Goal: Task Accomplishment & Management: Complete application form

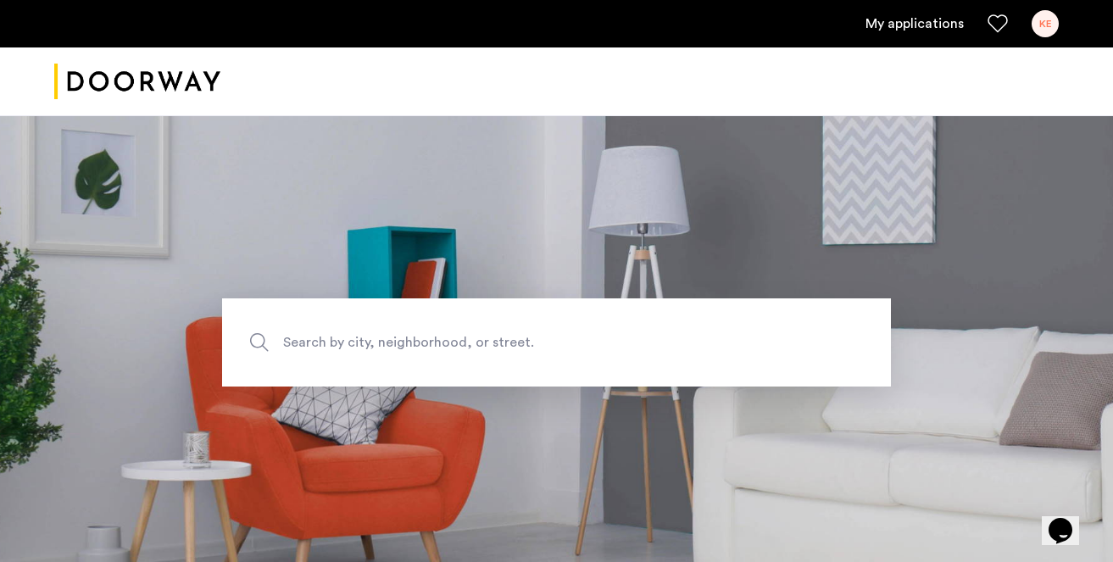
click at [1045, 23] on div "KE" at bounding box center [1044, 23] width 27 height 27
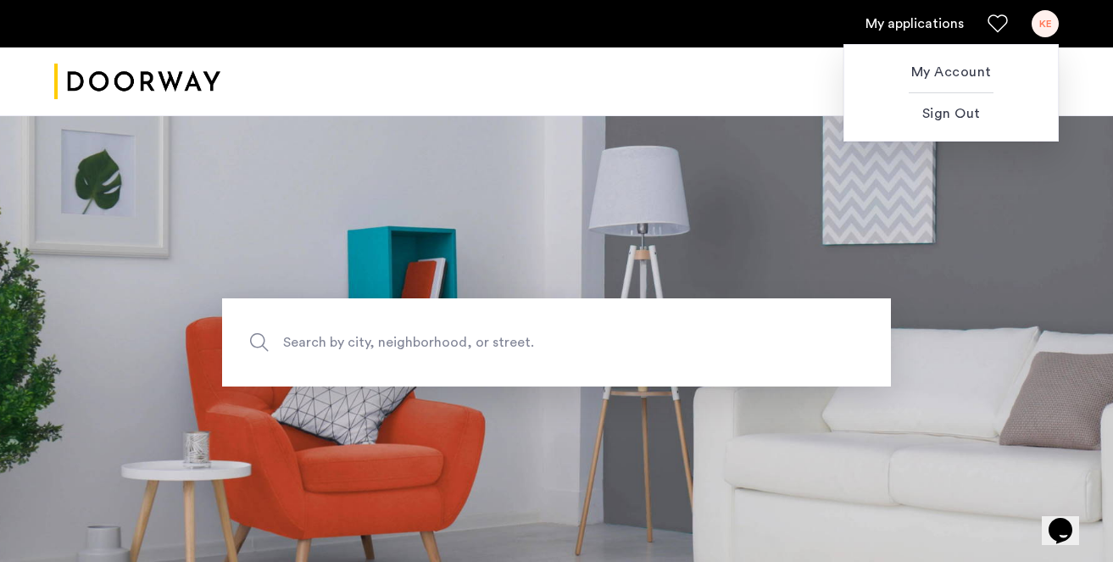
click at [937, 29] on div at bounding box center [556, 281] width 1113 height 562
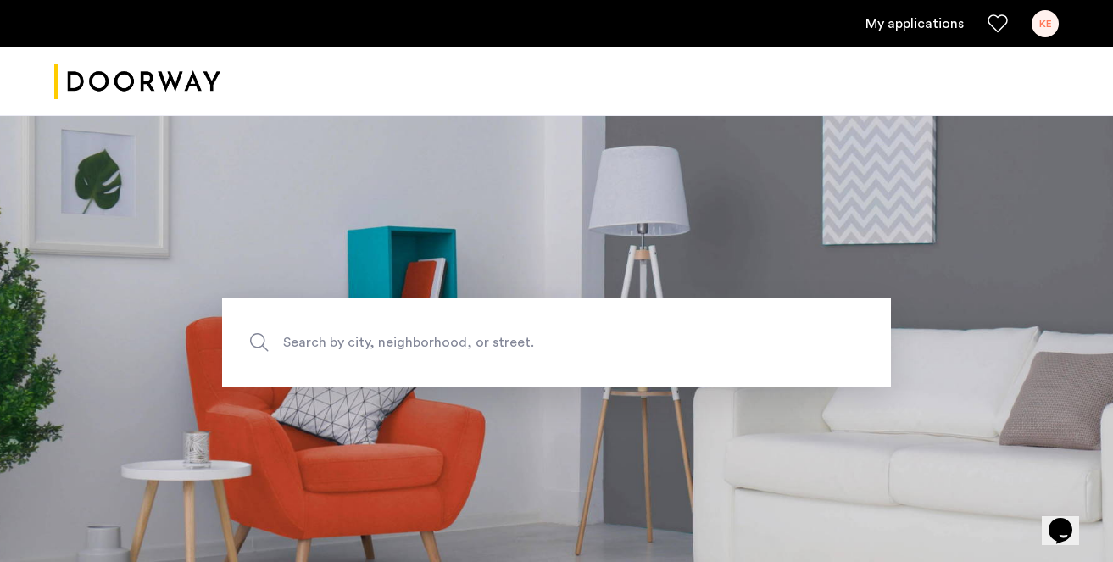
click at [903, 19] on link "My applications" at bounding box center [914, 24] width 98 height 20
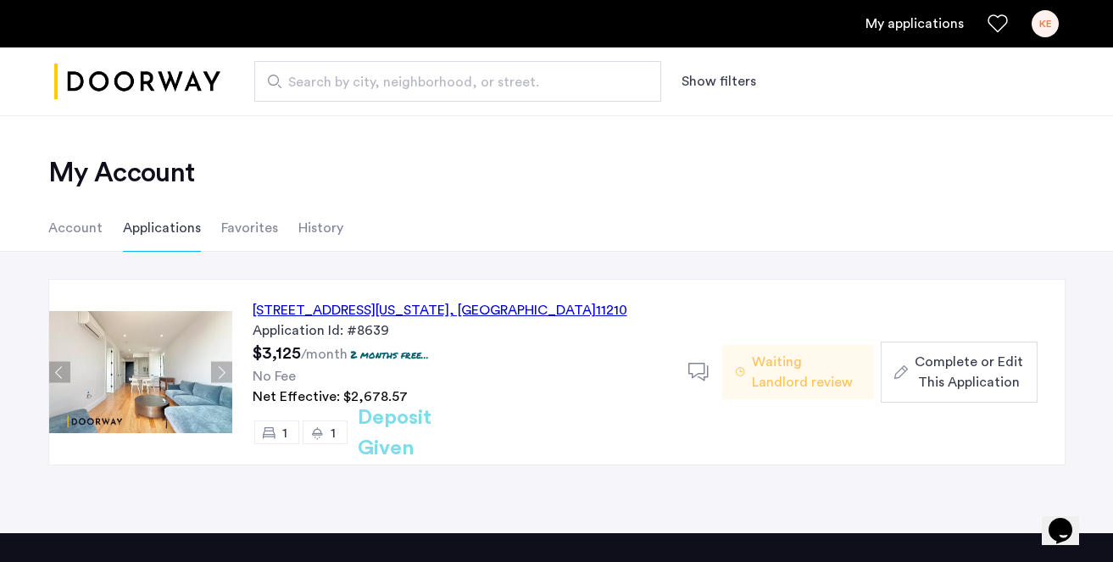
click at [912, 366] on div "Complete or Edit This Application" at bounding box center [958, 372] width 129 height 41
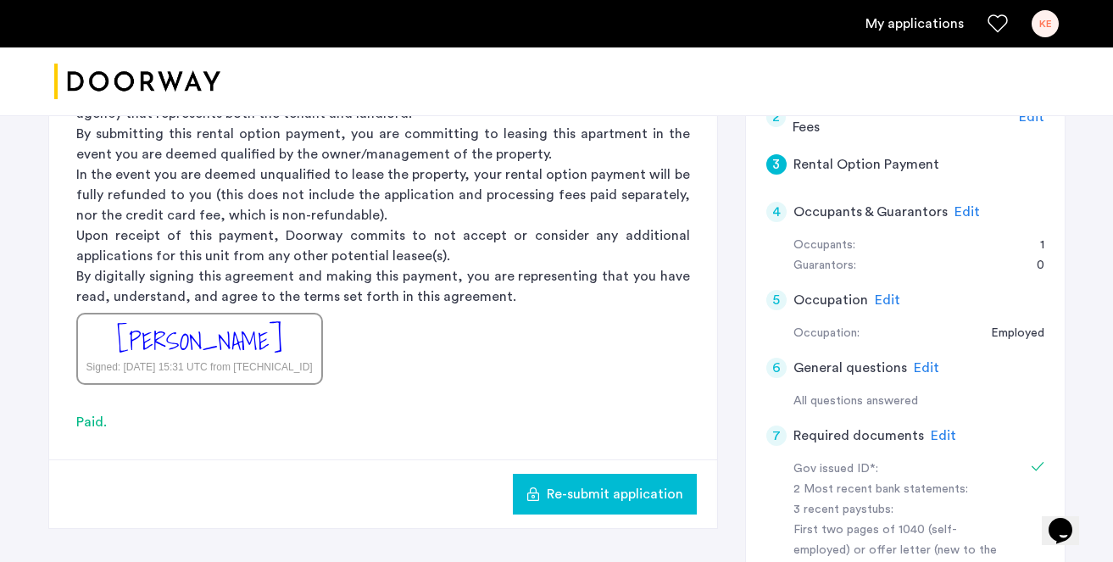
scroll to position [297, 0]
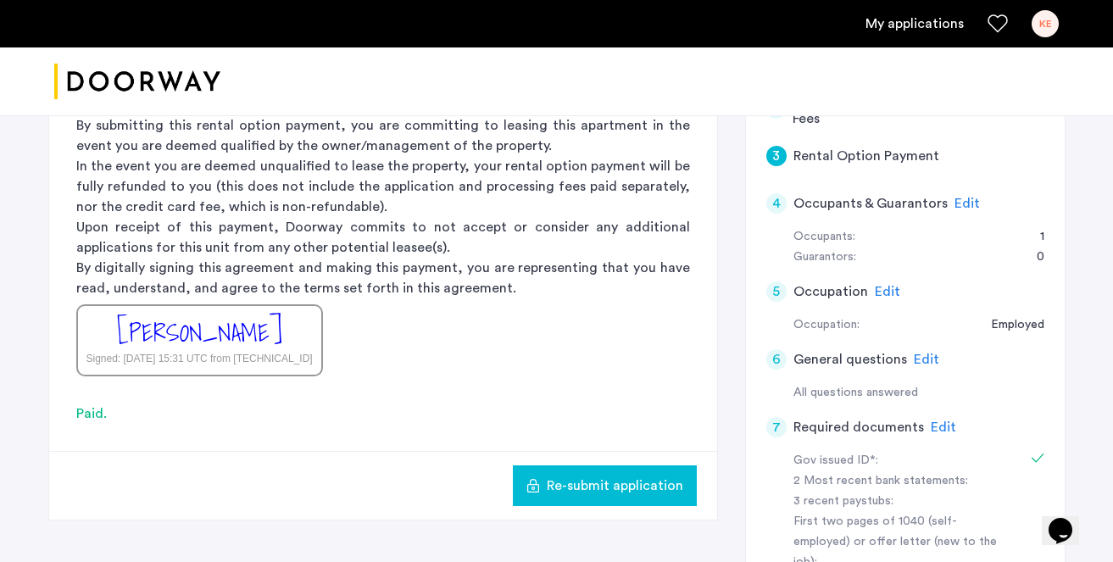
click at [934, 430] on span "Edit" at bounding box center [942, 427] width 25 height 14
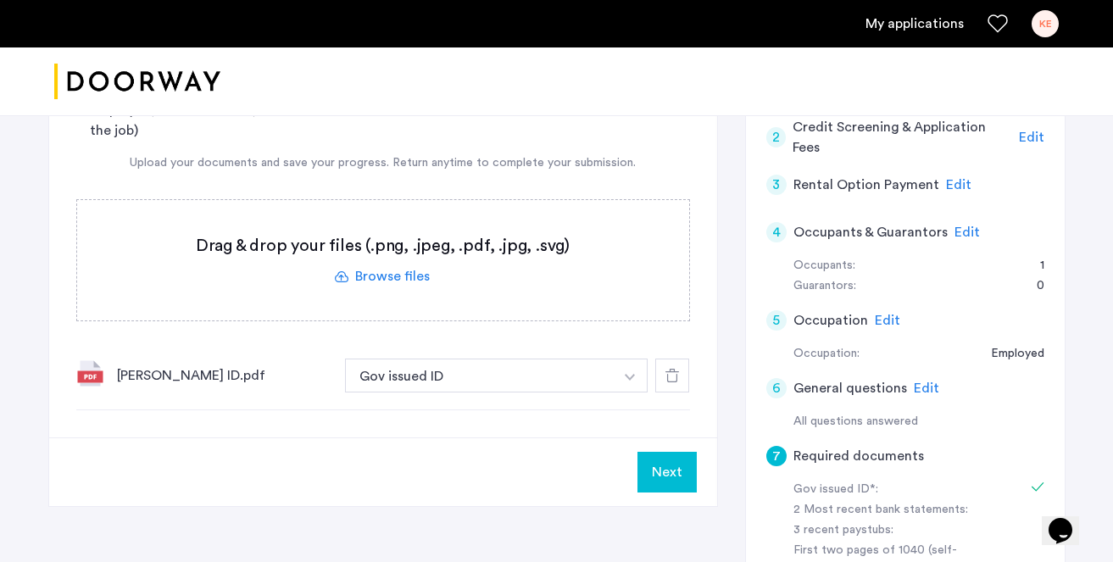
scroll to position [284, 0]
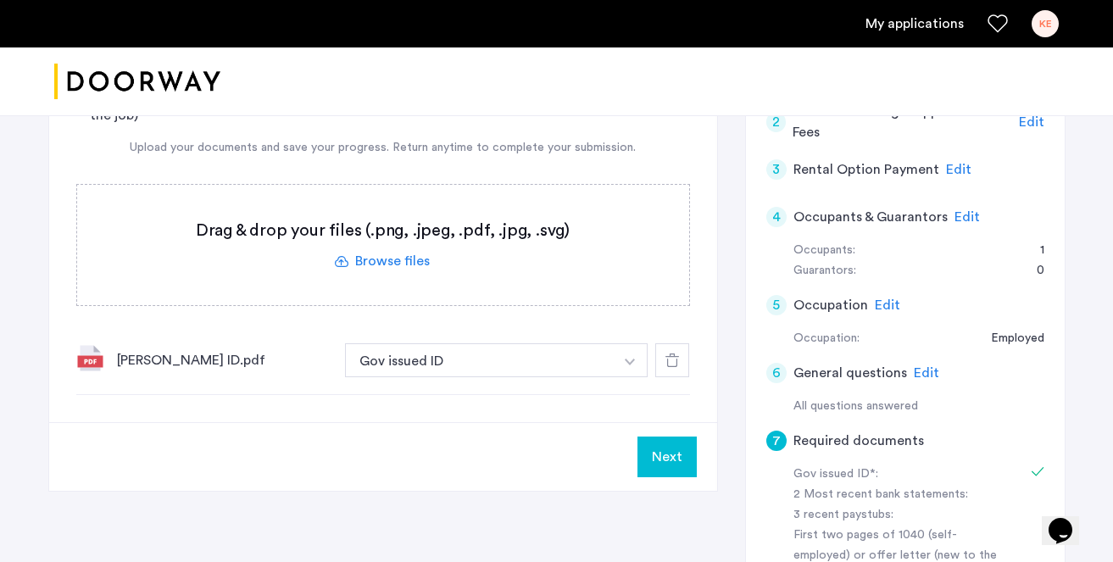
click at [387, 264] on label at bounding box center [383, 245] width 612 height 120
click at [0, 0] on input "file" at bounding box center [0, 0] width 0 height 0
click at [370, 267] on label at bounding box center [383, 245] width 612 height 120
click at [0, 0] on input "file" at bounding box center [0, 0] width 0 height 0
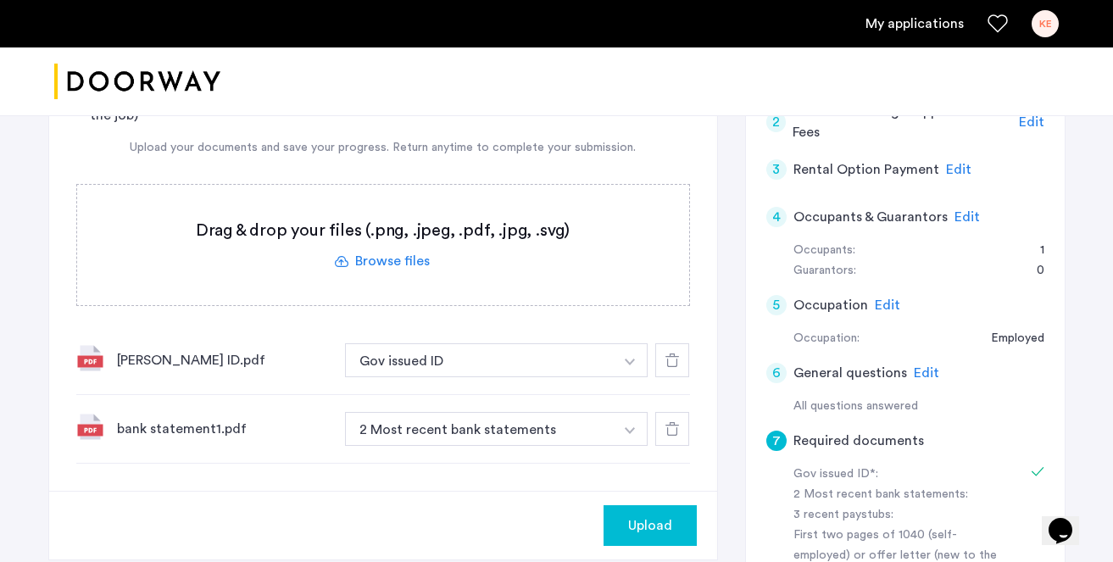
click at [403, 266] on label at bounding box center [383, 245] width 612 height 120
click at [0, 0] on input "file" at bounding box center [0, 0] width 0 height 0
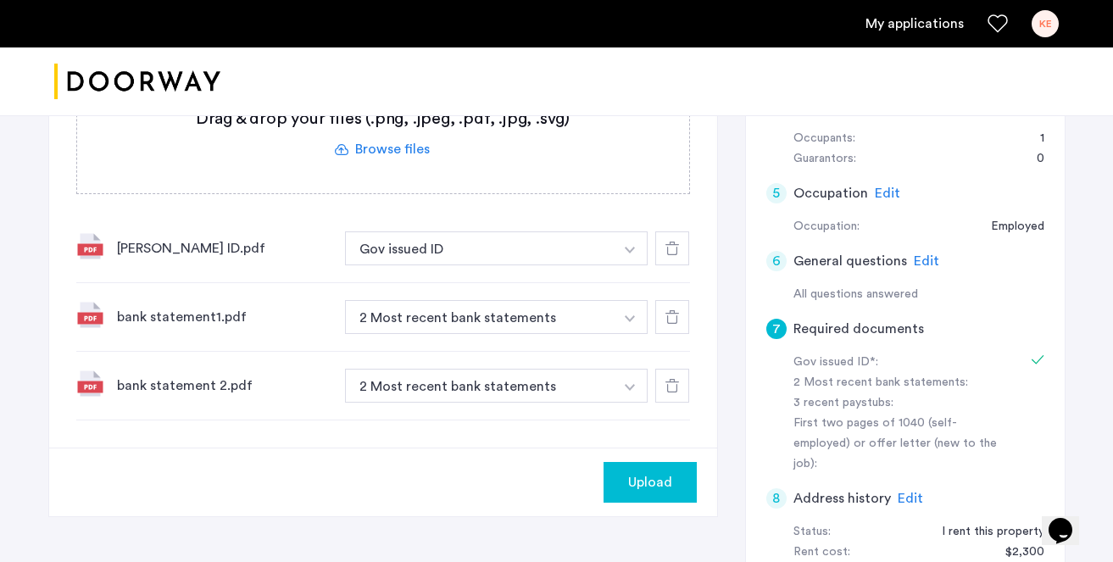
scroll to position [419, 0]
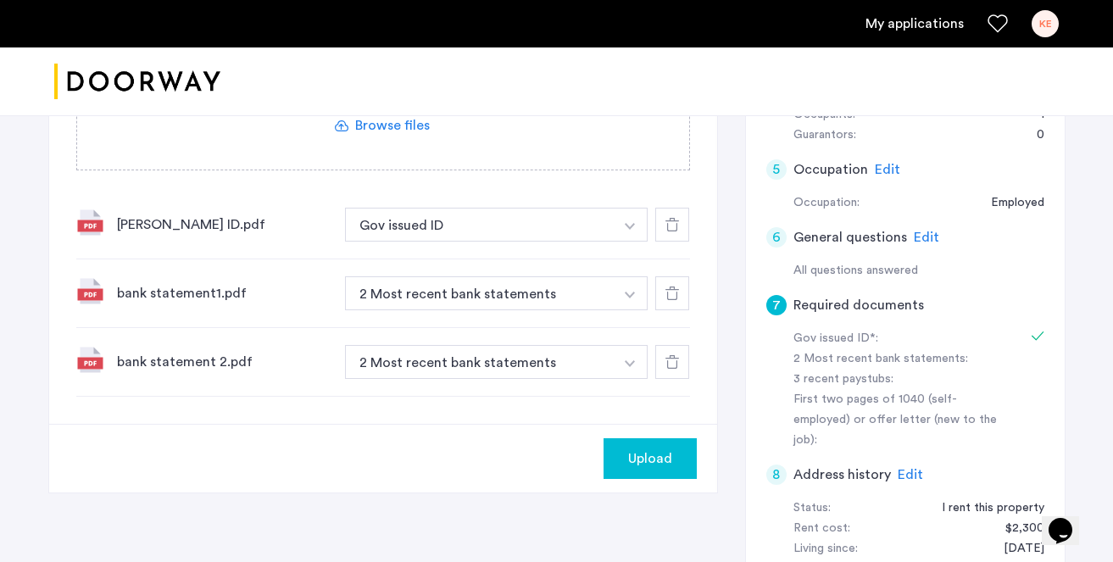
click at [629, 451] on span "Upload" at bounding box center [650, 458] width 44 height 20
